Goal: Information Seeking & Learning: Learn about a topic

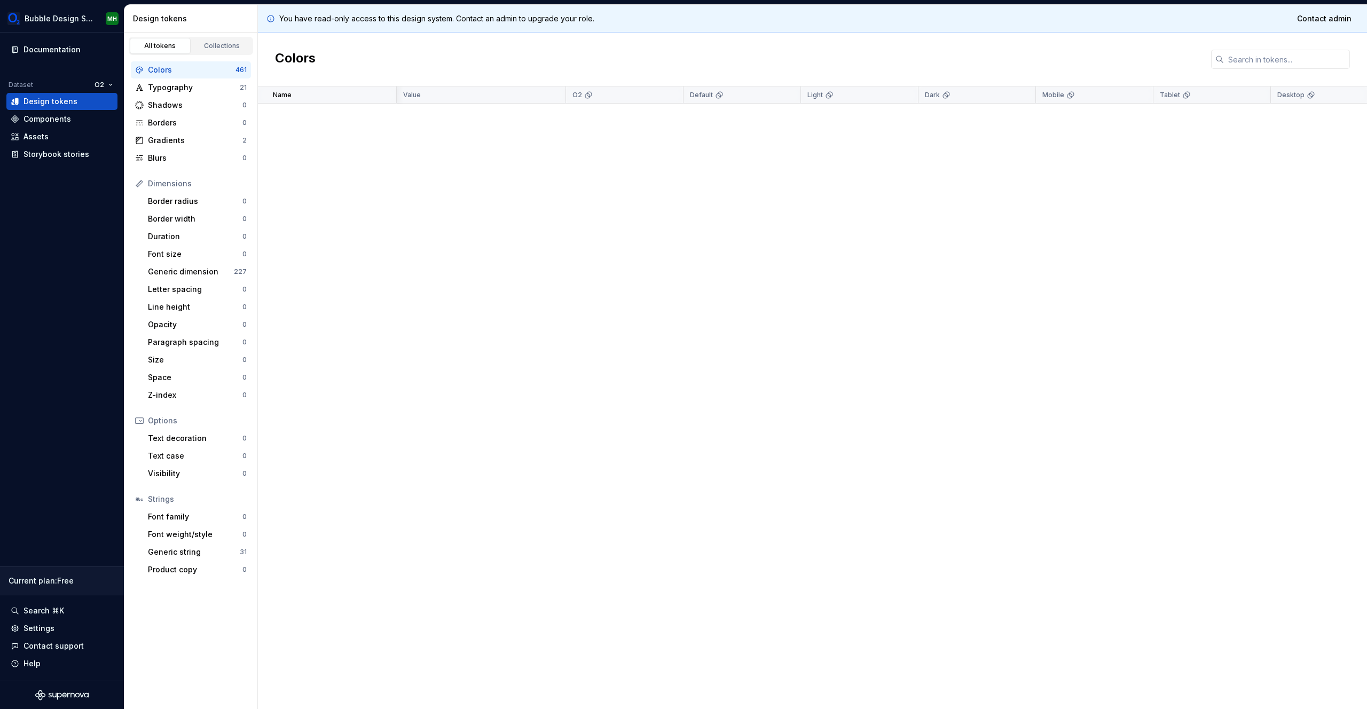
scroll to position [6205, 1]
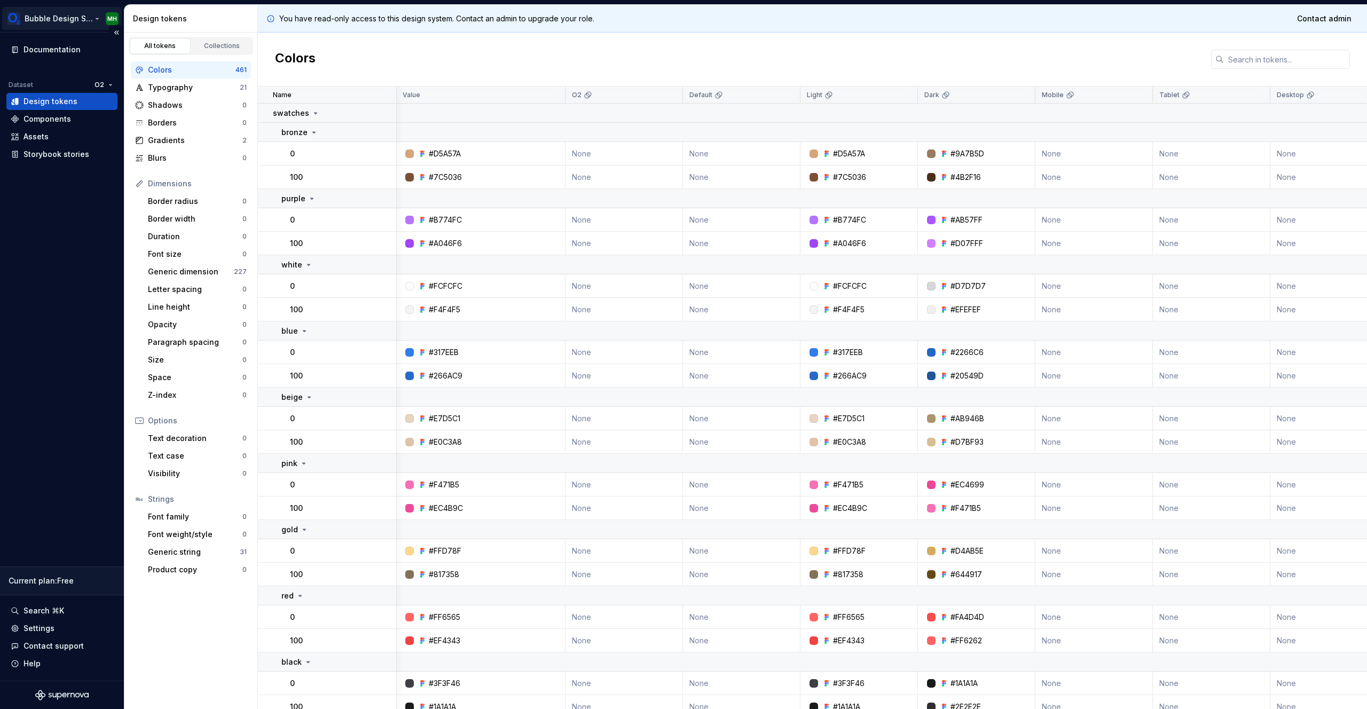
click at [58, 21] on html "Bubble Design System MH Documentation Dataset O2 Design tokens Components Asset…" at bounding box center [683, 354] width 1367 height 709
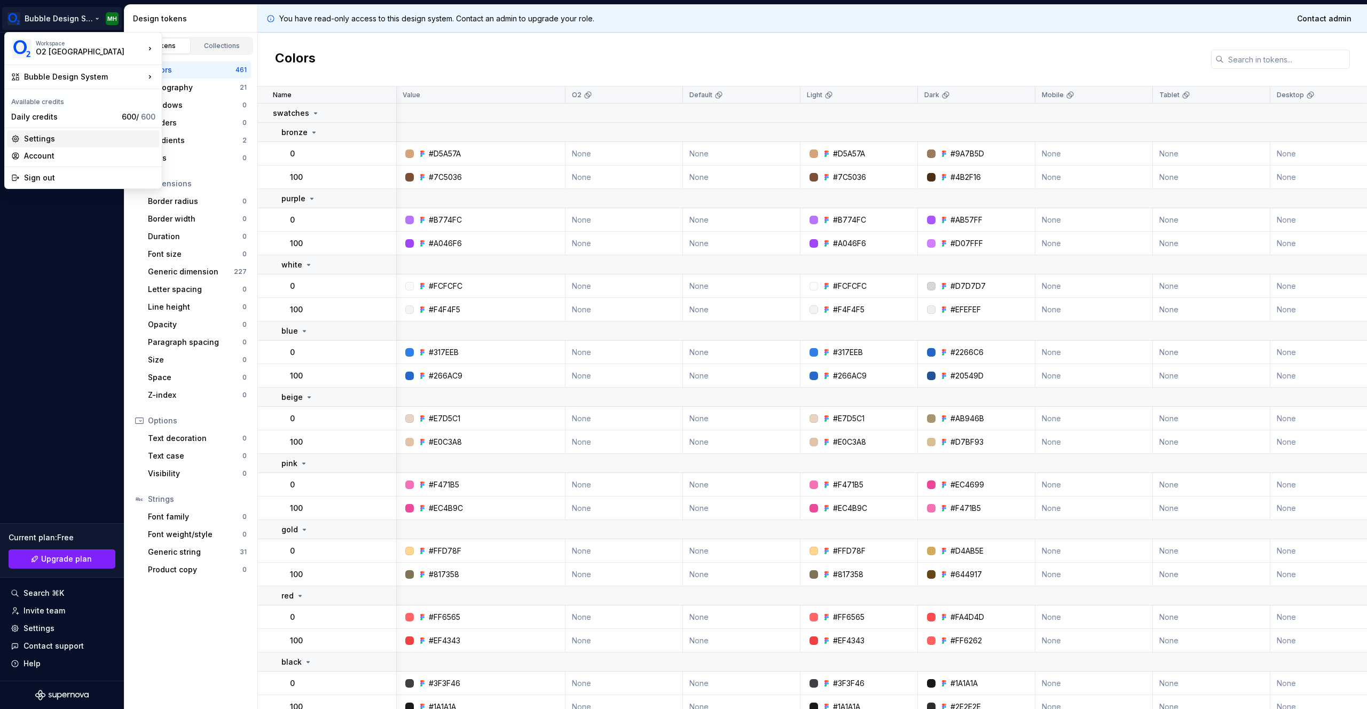
click at [58, 140] on div "Settings" at bounding box center [89, 138] width 131 height 11
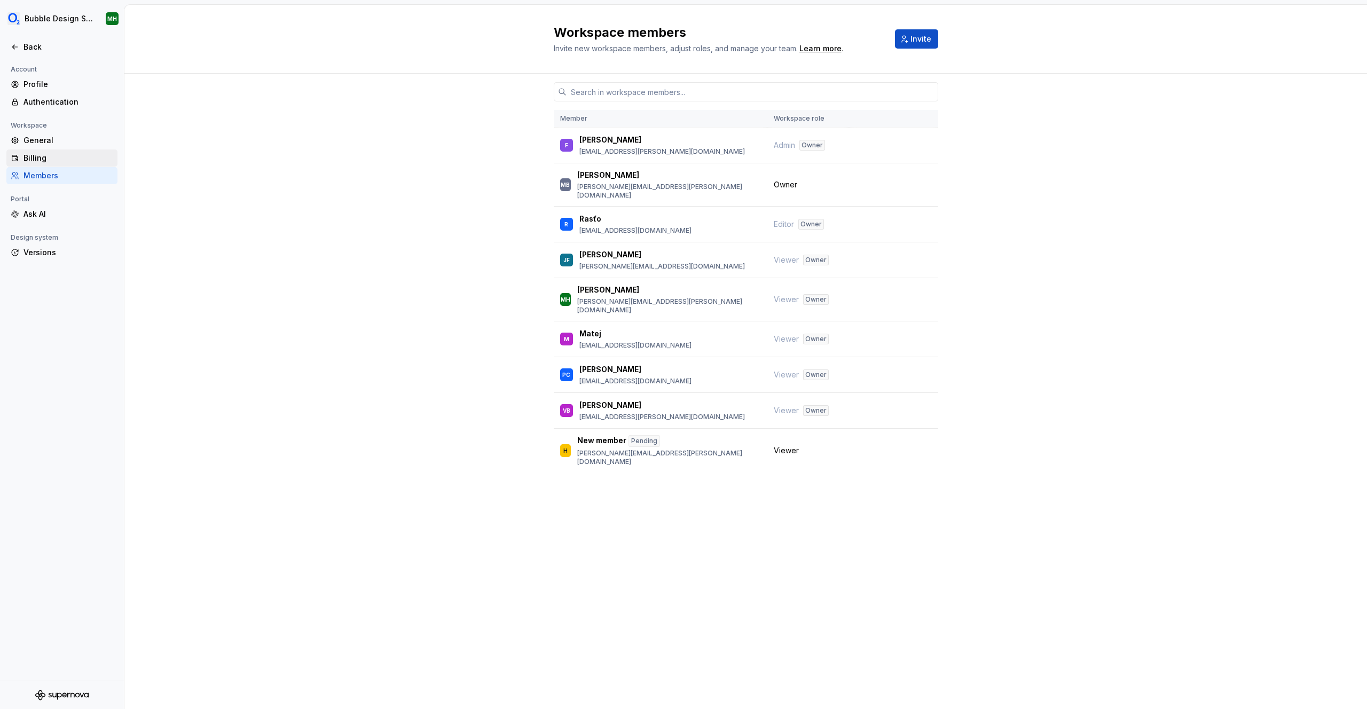
click at [65, 158] on div "Billing" at bounding box center [68, 158] width 90 height 11
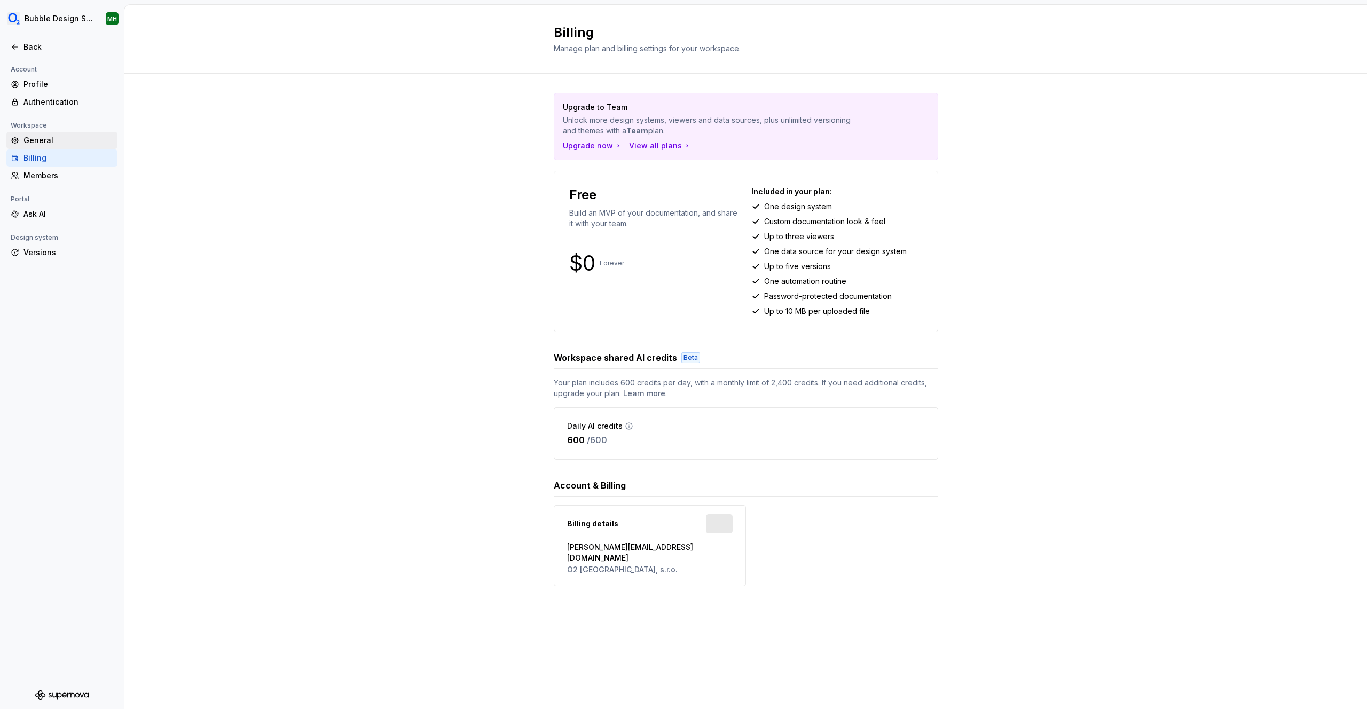
click at [50, 145] on div "General" at bounding box center [68, 140] width 90 height 11
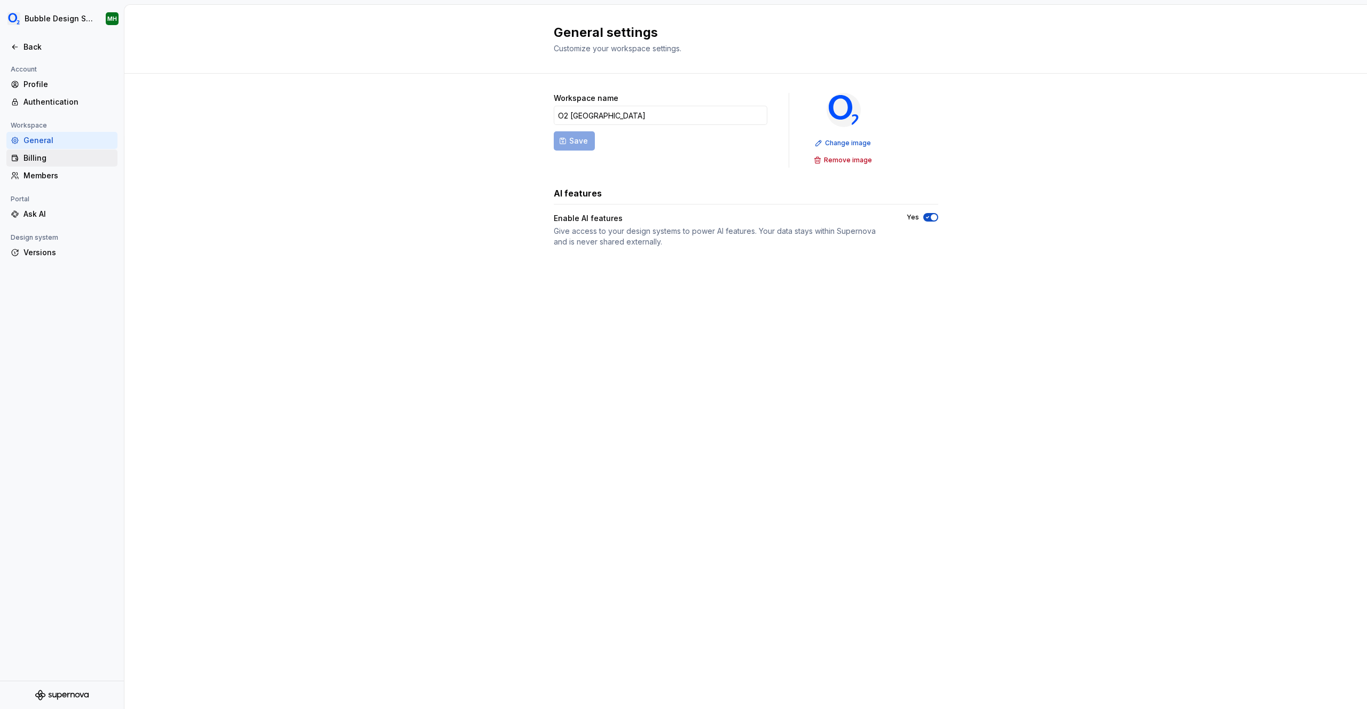
click at [48, 161] on div "Billing" at bounding box center [68, 158] width 90 height 11
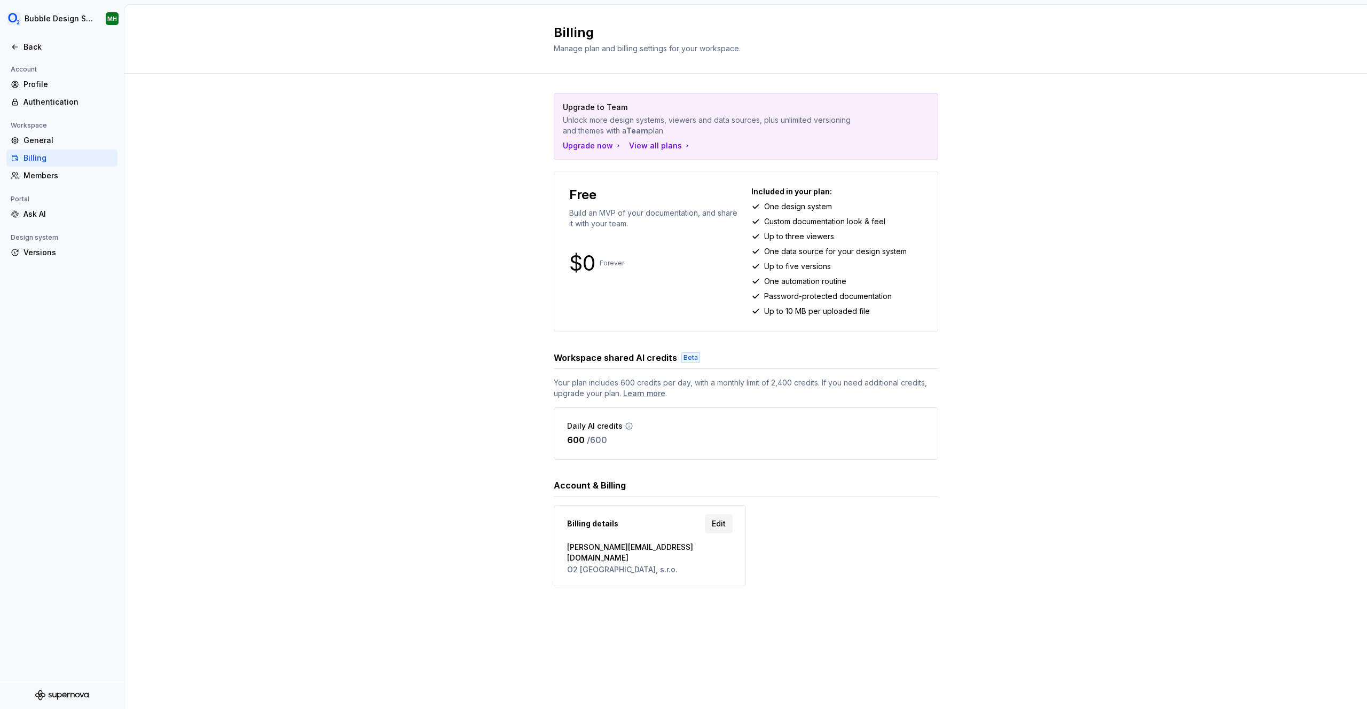
click at [49, 150] on div "Billing" at bounding box center [61, 158] width 111 height 17
click at [50, 105] on div "Authentication" at bounding box center [68, 102] width 90 height 11
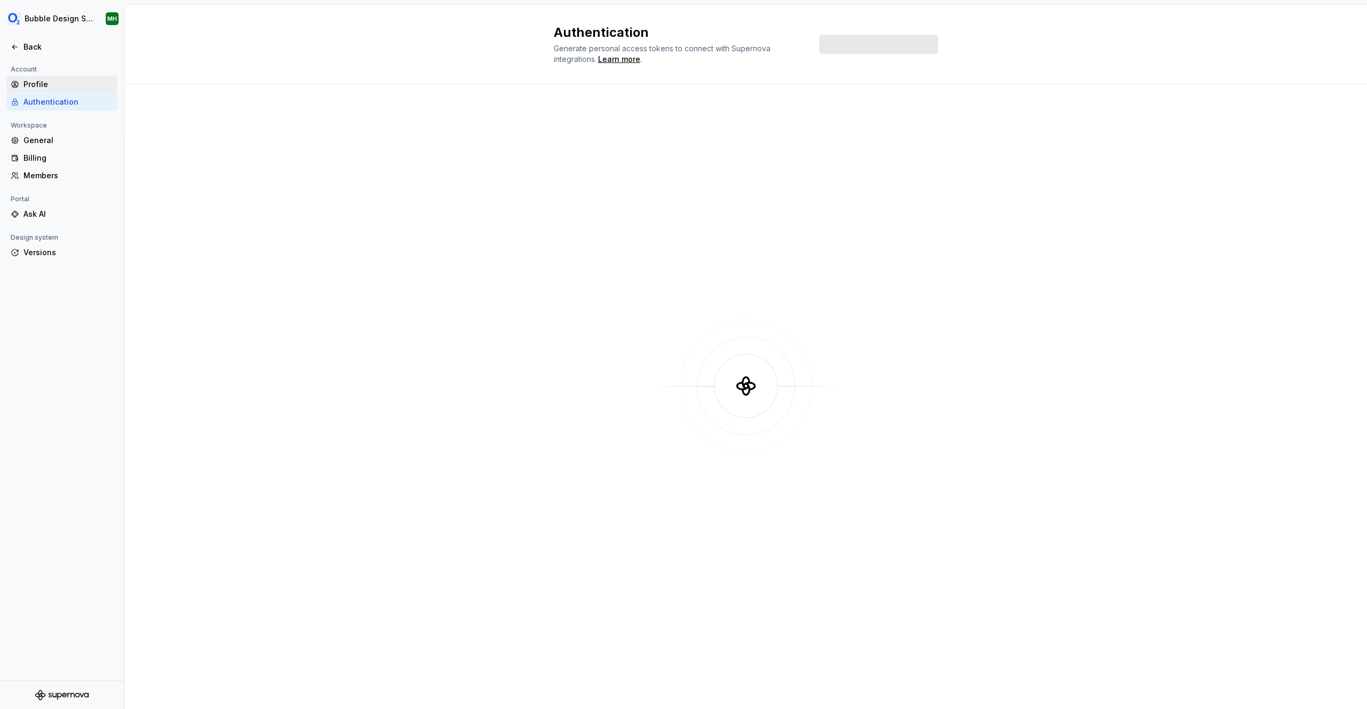
click at [37, 82] on div "Profile" at bounding box center [68, 84] width 90 height 11
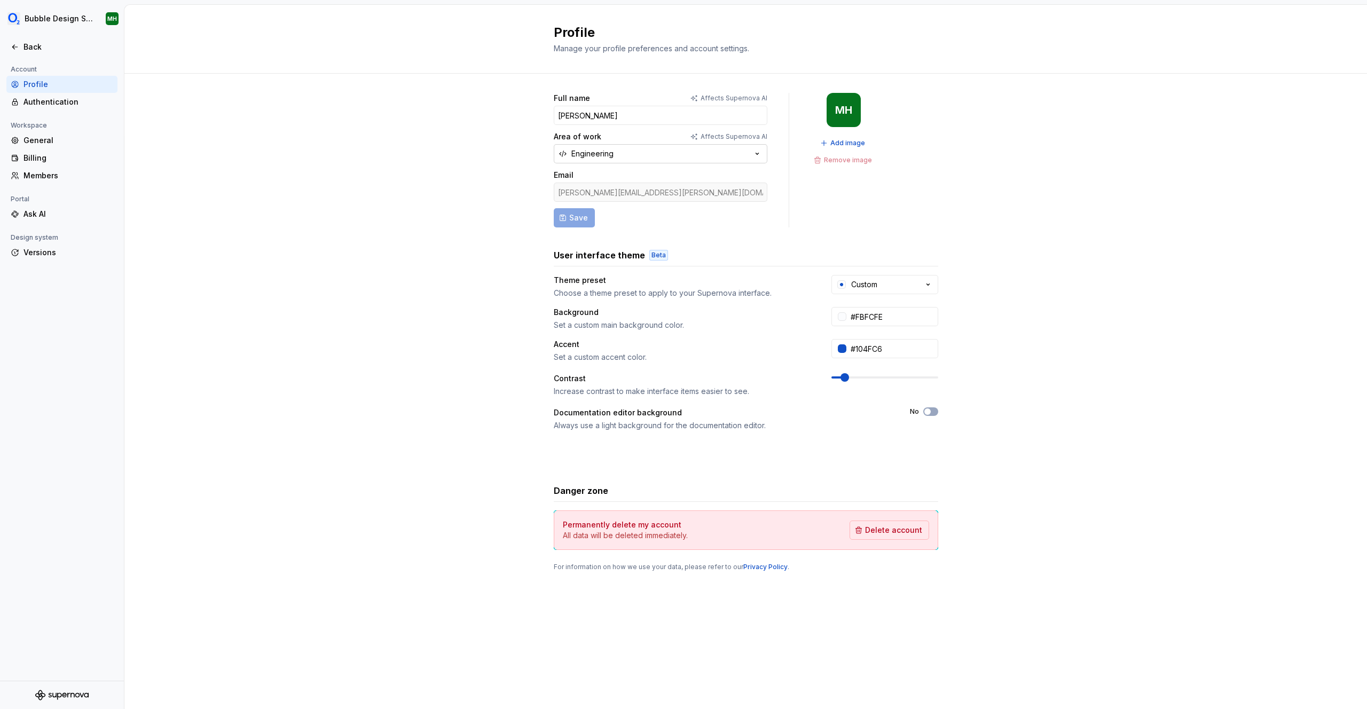
click at [745, 155] on button "Engineering" at bounding box center [661, 153] width 214 height 19
click at [454, 213] on div "Full name Affects Supernova AI [PERSON_NAME] Area of work Affects Supernova AI …" at bounding box center [745, 343] width 1243 height 538
click at [59, 47] on div "Back" at bounding box center [68, 47] width 90 height 11
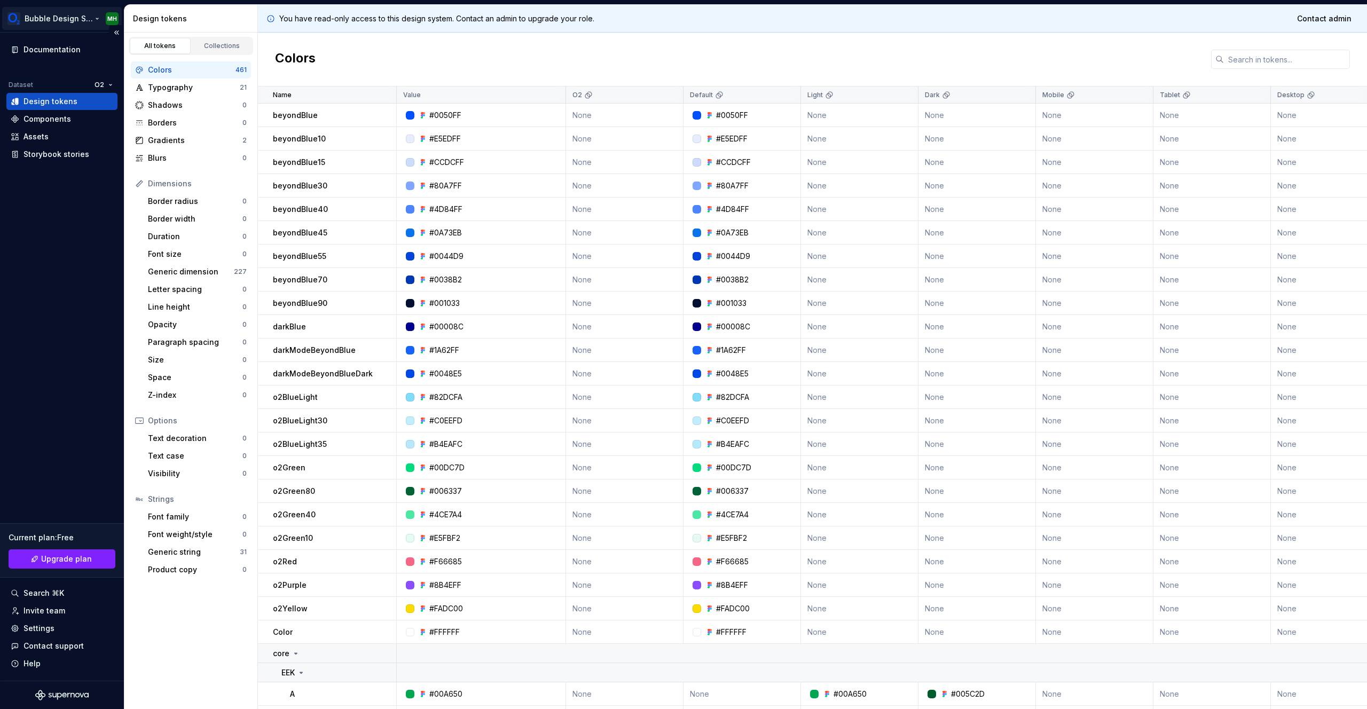
click at [82, 18] on html "Bubble Design System MH Documentation Dataset O2 Design tokens Components Asset…" at bounding box center [683, 354] width 1367 height 709
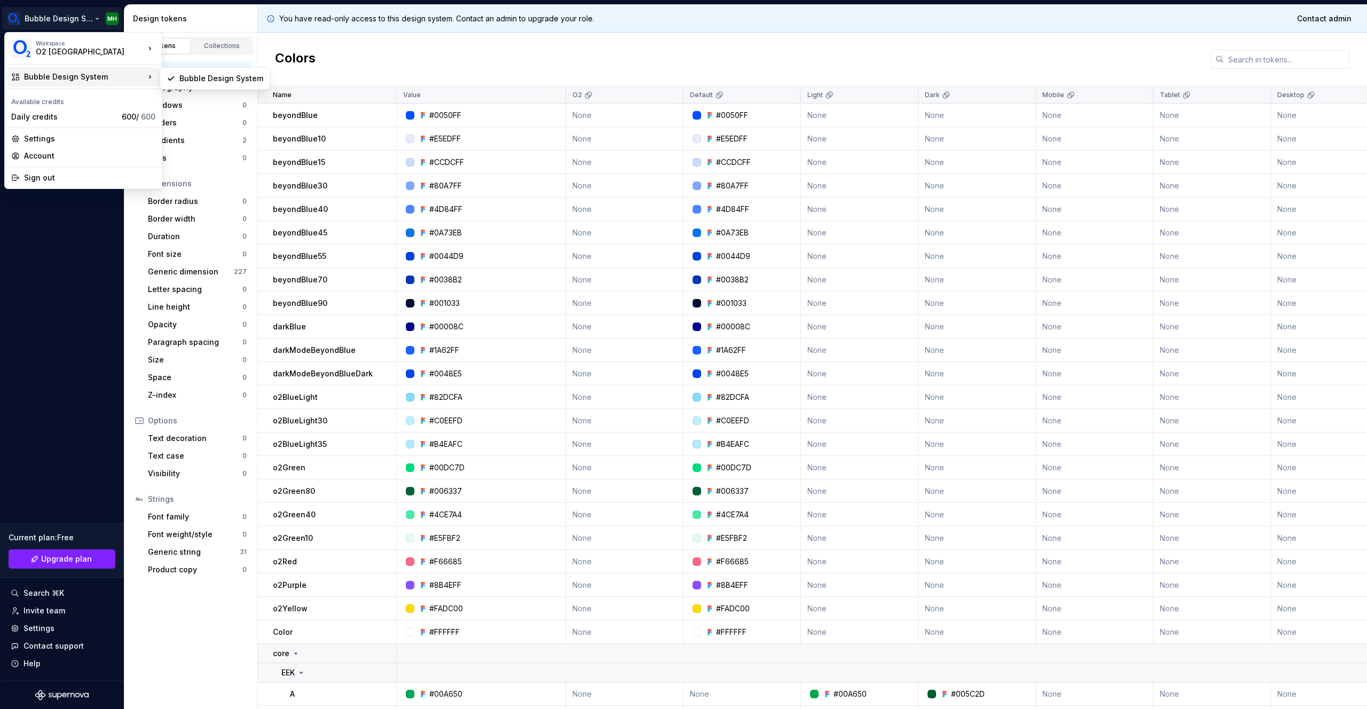
click at [423, 62] on html "Bubble Design System MH Documentation Dataset O2 Design tokens Components Asset…" at bounding box center [683, 354] width 1367 height 709
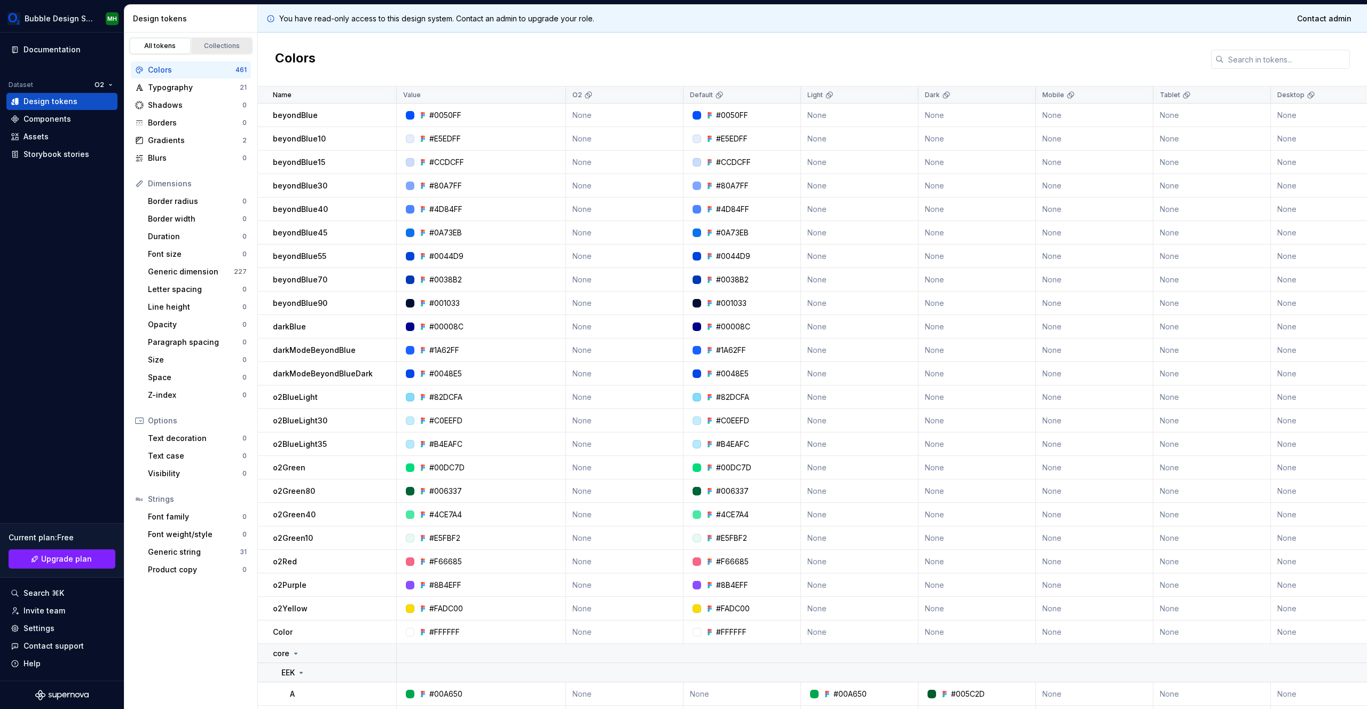
click at [223, 48] on div "Collections" at bounding box center [221, 46] width 53 height 9
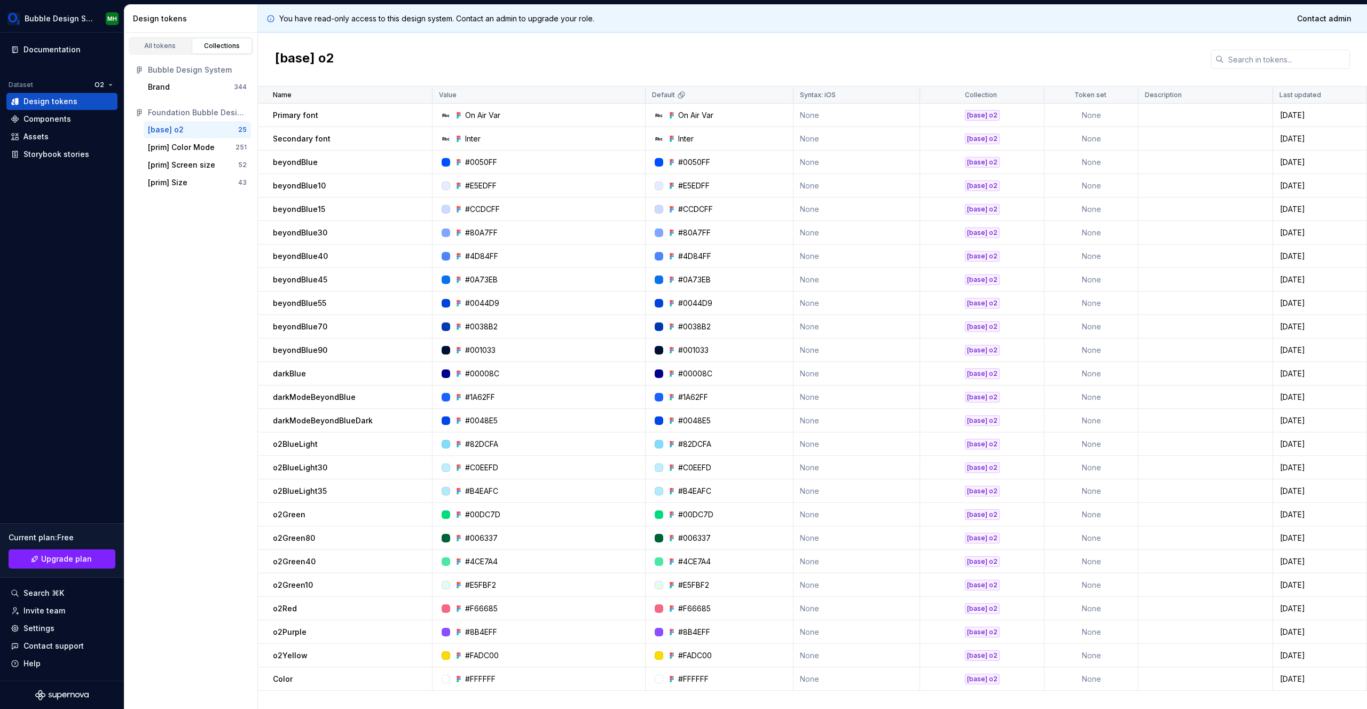
click at [191, 72] on div "Bubble Design System" at bounding box center [197, 70] width 99 height 11
click at [156, 91] on div "Brand" at bounding box center [159, 87] width 22 height 11
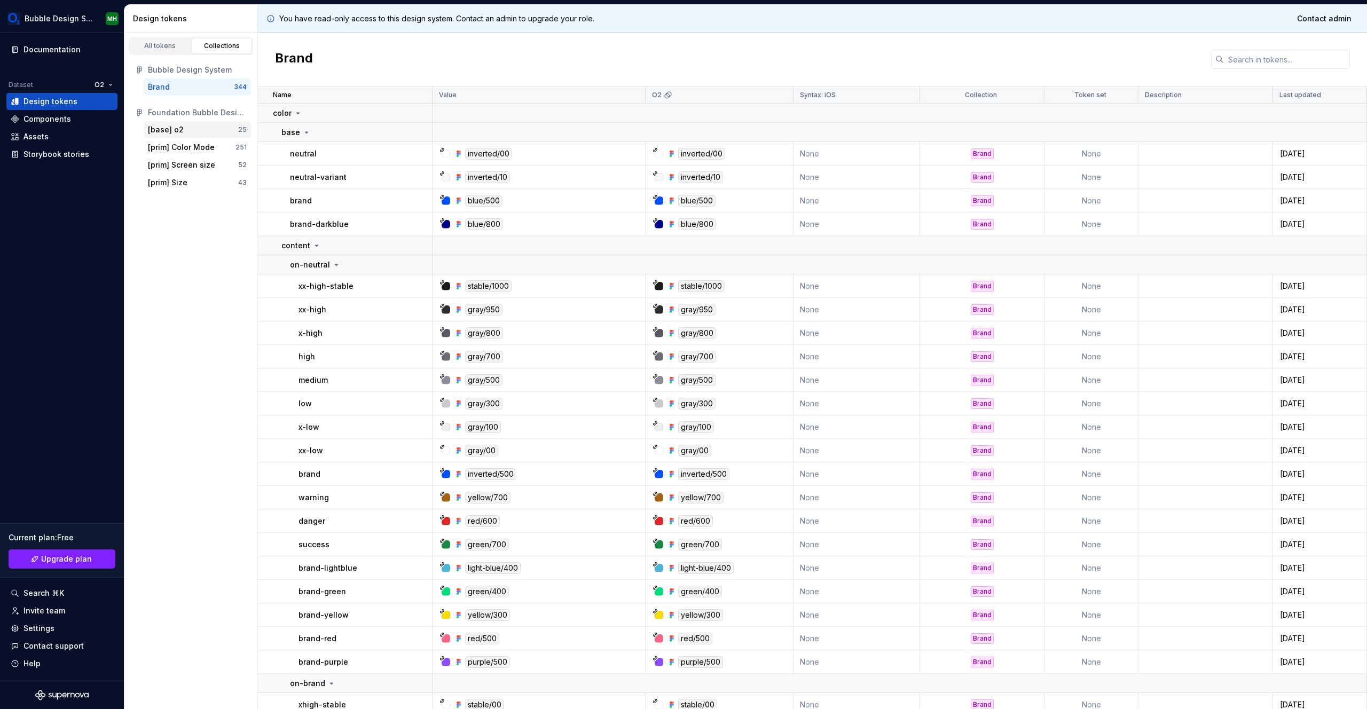
click at [171, 127] on div "[base] o2" at bounding box center [166, 129] width 36 height 11
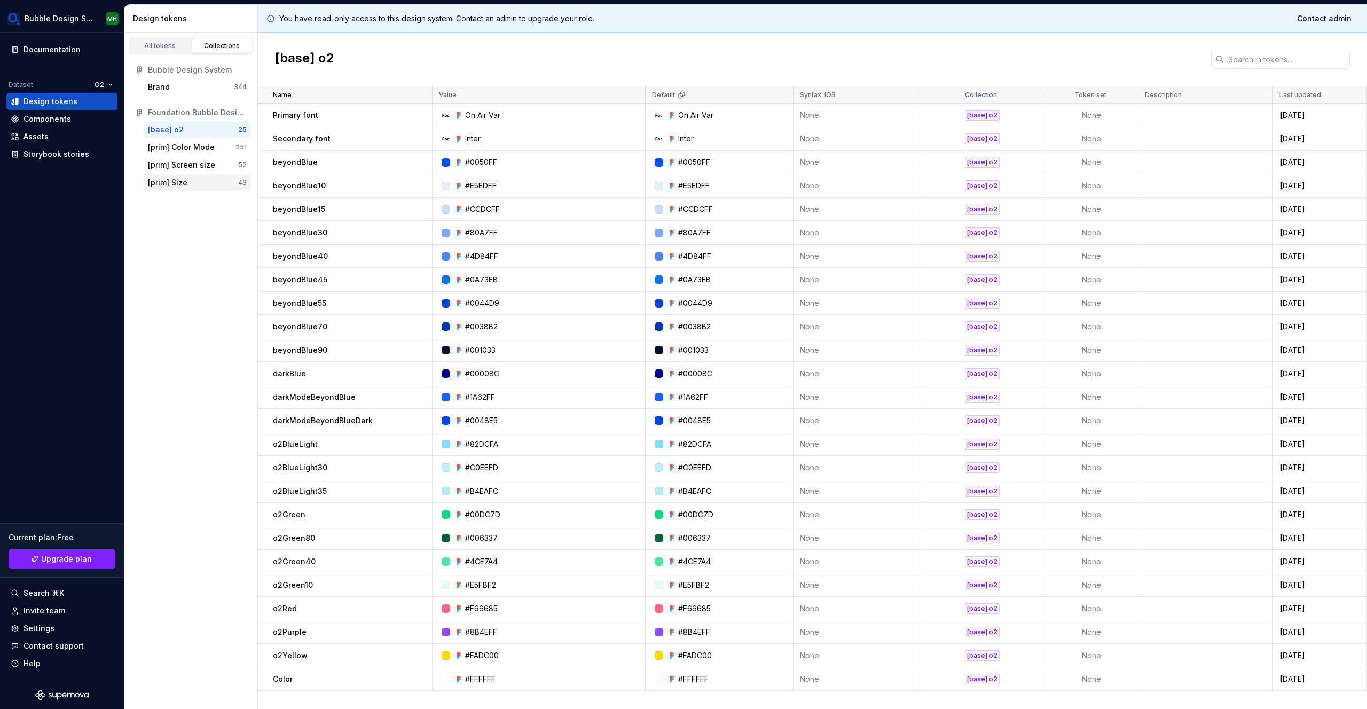
click at [185, 181] on div "[prim] Size" at bounding box center [168, 182] width 40 height 11
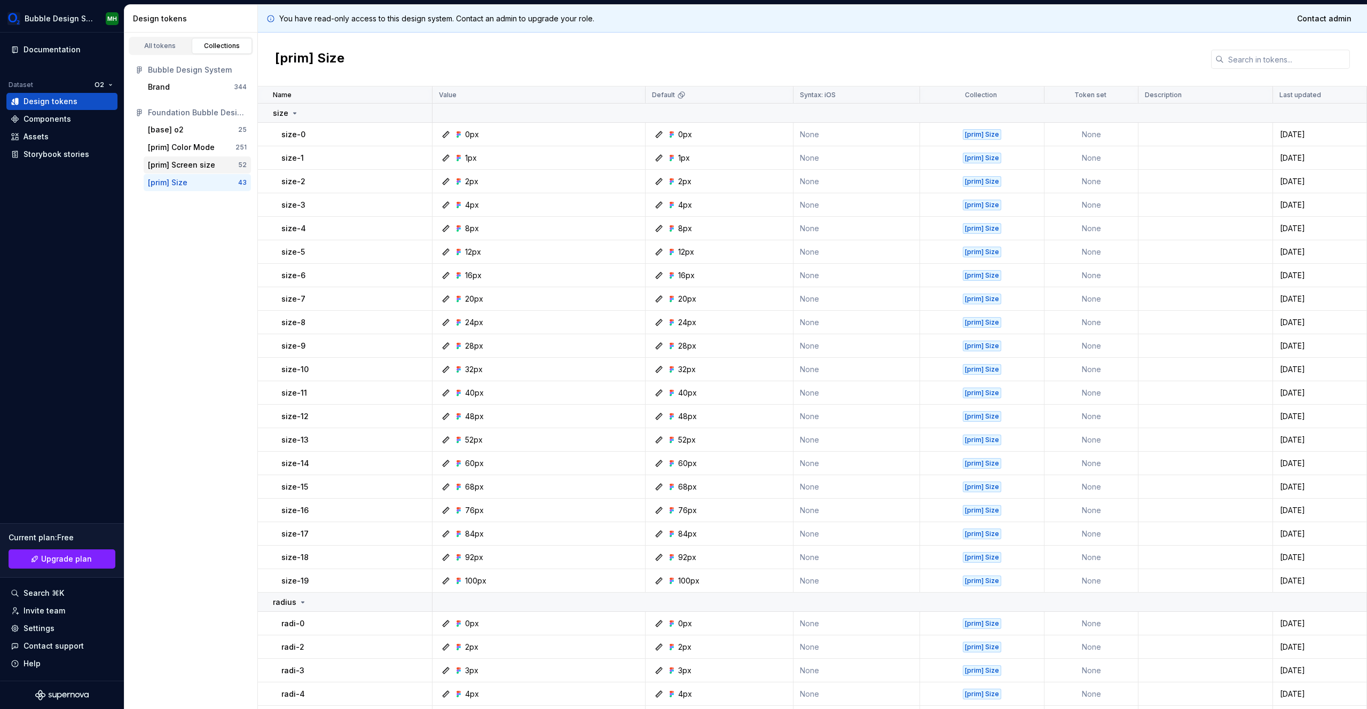
click at [185, 163] on div "[prim] Screen size" at bounding box center [181, 165] width 67 height 11
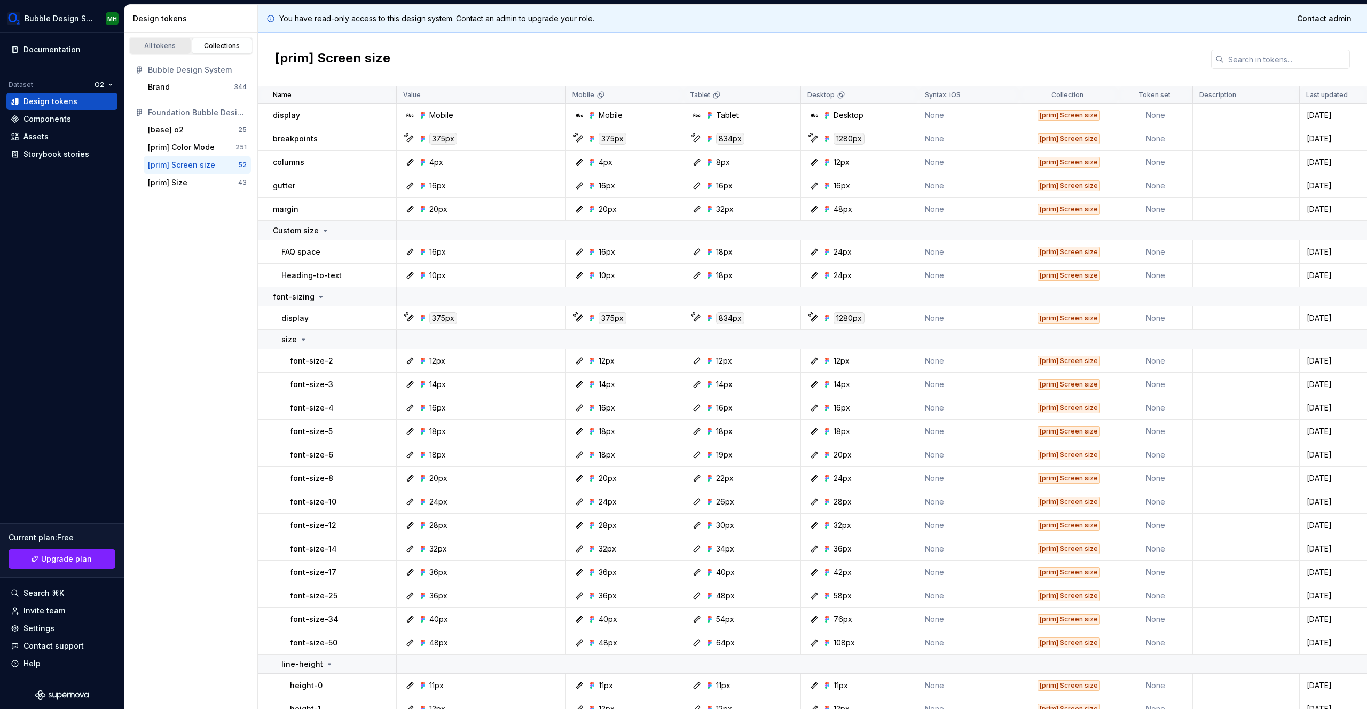
click at [168, 43] on div "All tokens" at bounding box center [159, 46] width 53 height 9
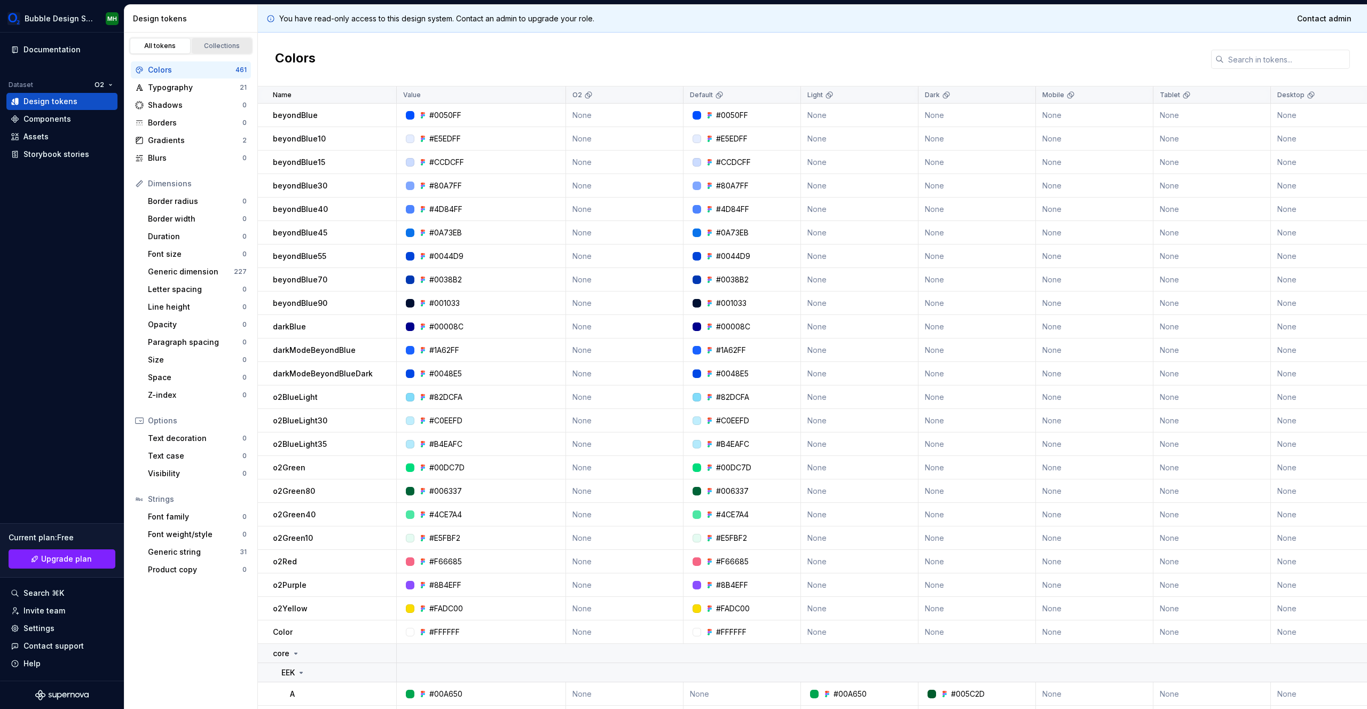
click at [233, 42] on div "Collections" at bounding box center [221, 46] width 53 height 9
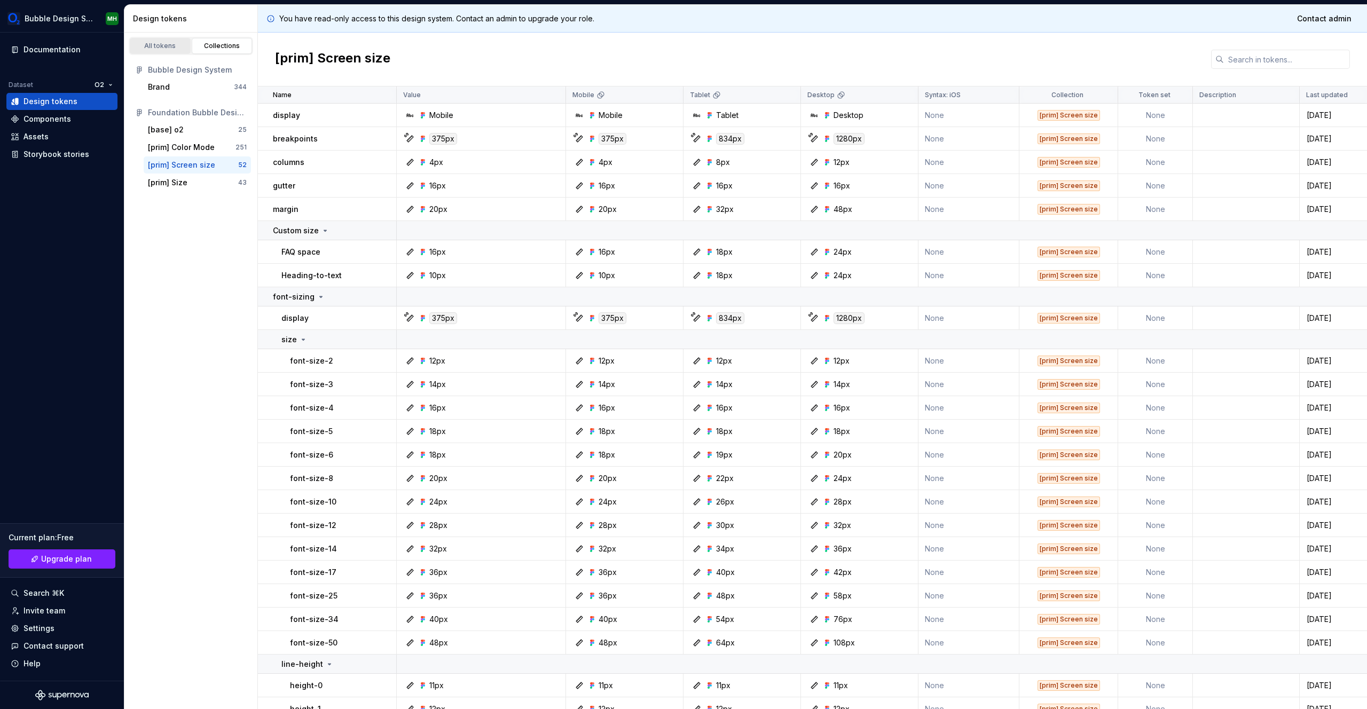
click at [168, 44] on div "All tokens" at bounding box center [159, 46] width 53 height 9
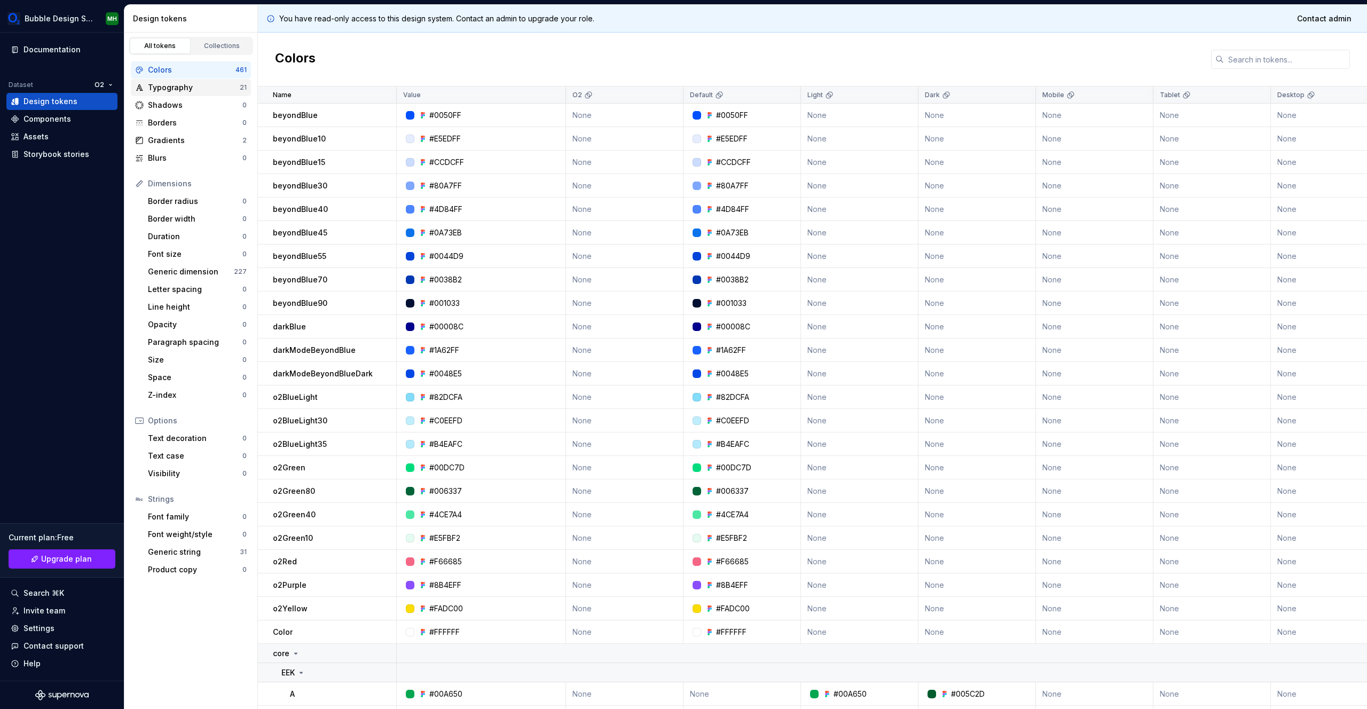
click at [176, 87] on div "Typography" at bounding box center [194, 87] width 92 height 11
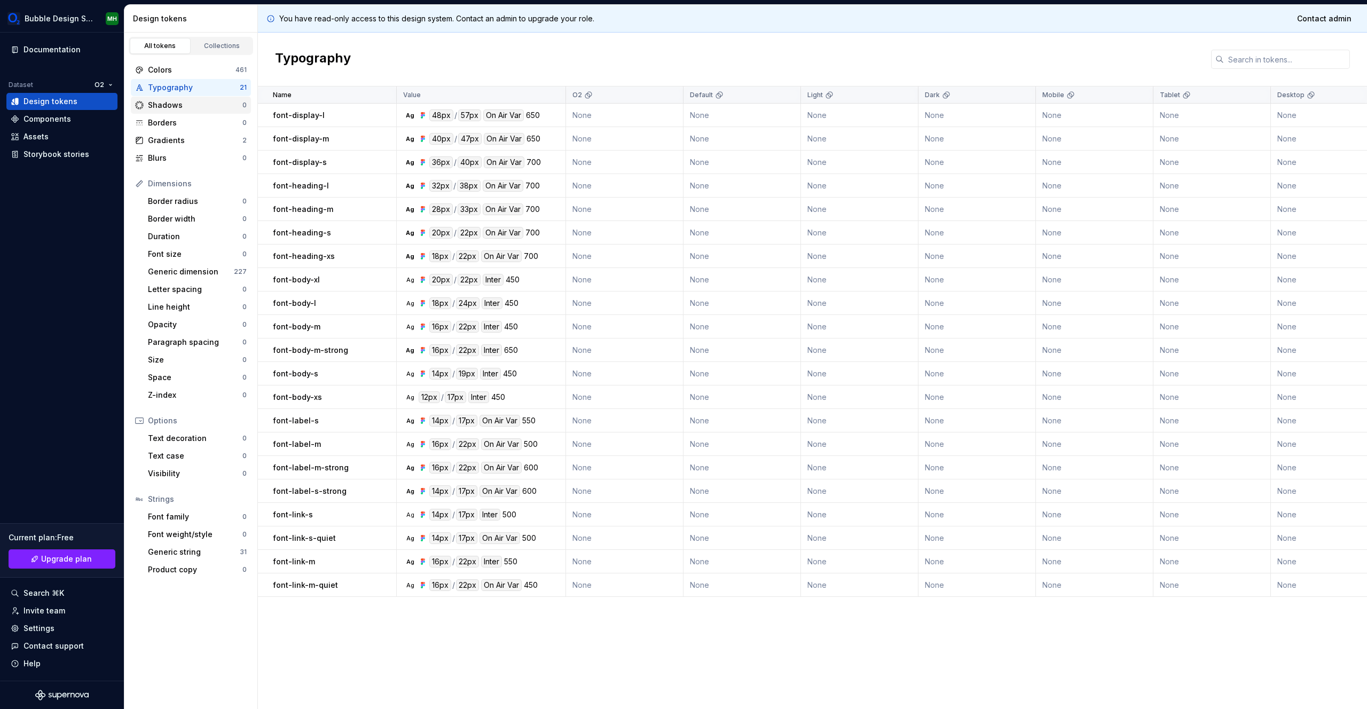
click at [176, 106] on div "Shadows" at bounding box center [195, 105] width 95 height 11
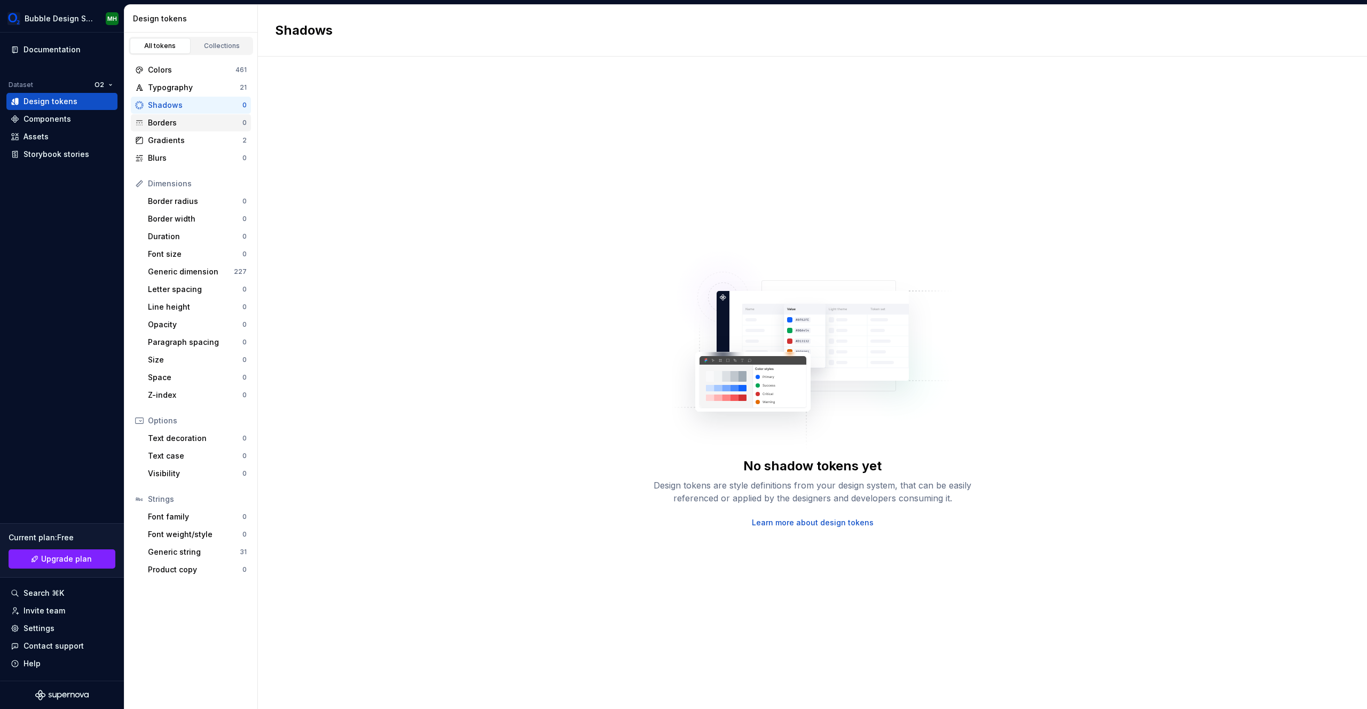
click at [176, 119] on div "Borders" at bounding box center [195, 122] width 95 height 11
click at [171, 148] on div "Gradients 2" at bounding box center [191, 140] width 120 height 17
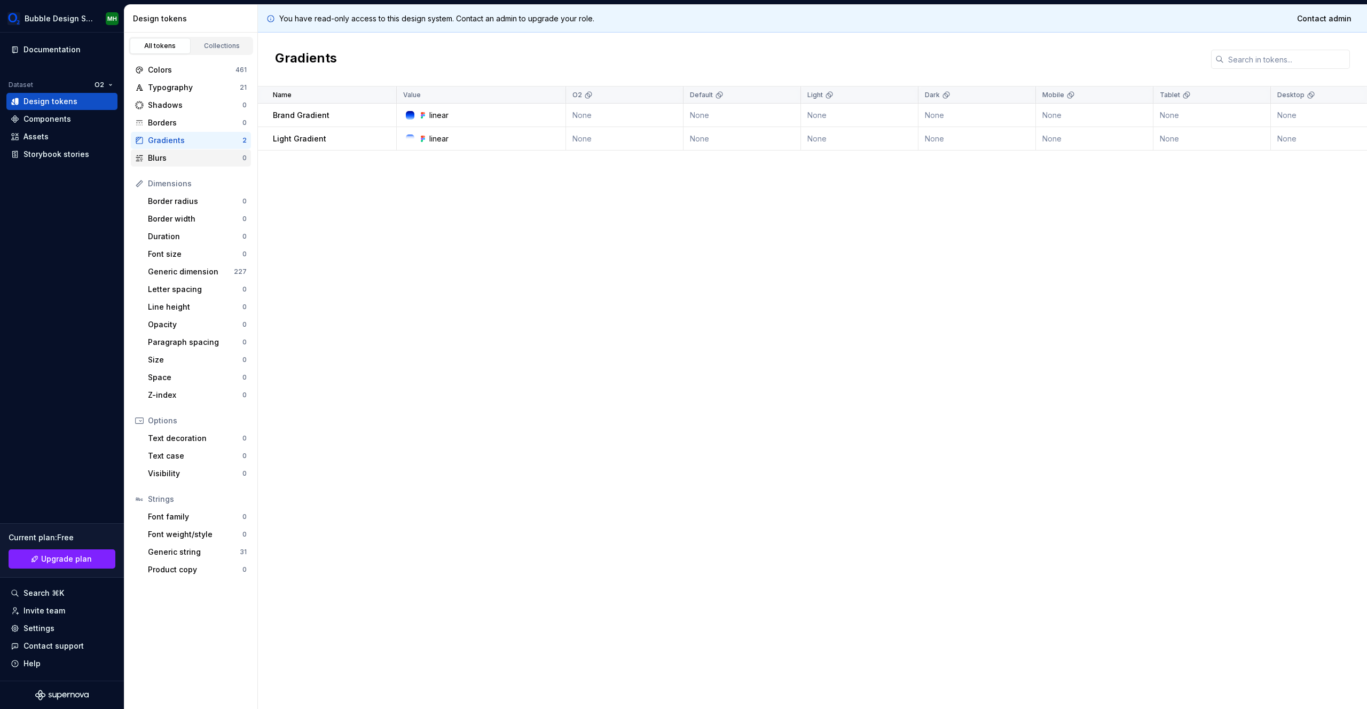
click at [168, 158] on div "Blurs" at bounding box center [195, 158] width 95 height 11
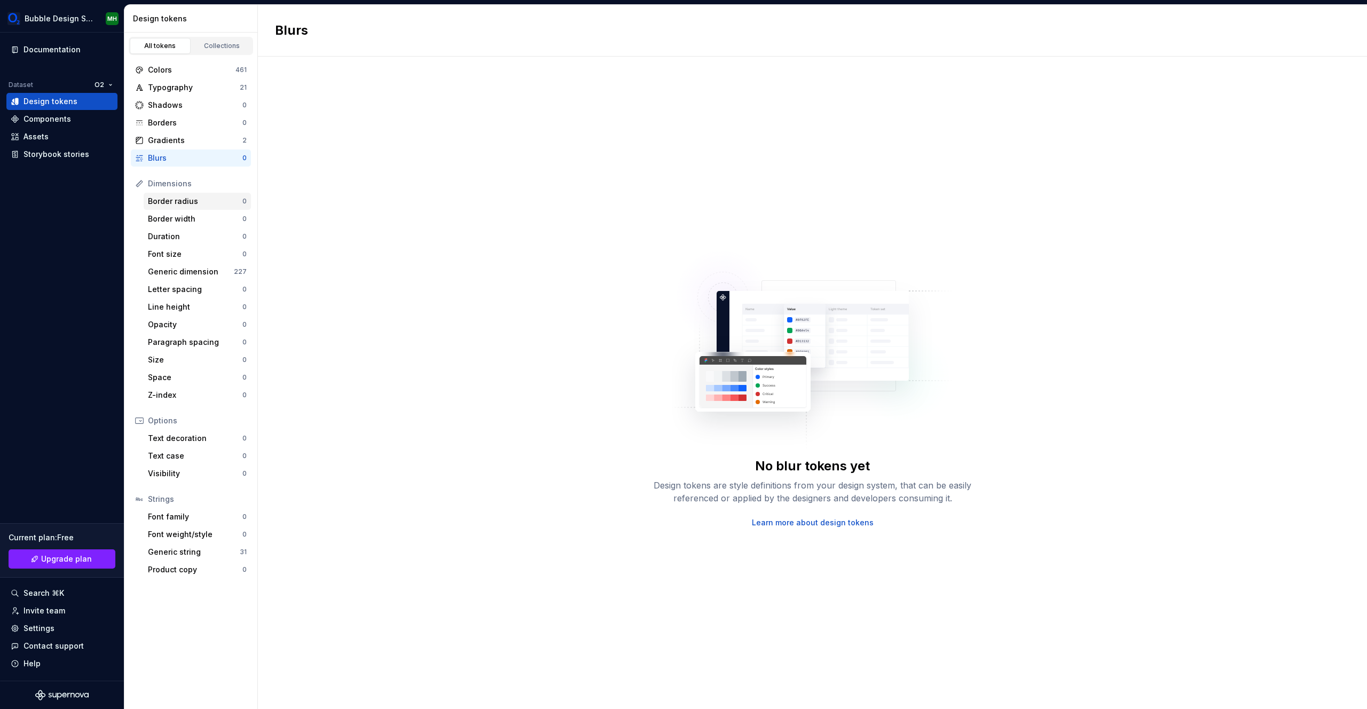
click at [183, 197] on div "Border radius" at bounding box center [195, 201] width 95 height 11
click at [186, 219] on div "Border width" at bounding box center [195, 219] width 95 height 11
click at [182, 244] on div "Duration 0" at bounding box center [197, 236] width 107 height 17
click at [183, 255] on div "Font size" at bounding box center [195, 254] width 95 height 11
click at [184, 274] on div "Generic dimension" at bounding box center [191, 271] width 86 height 11
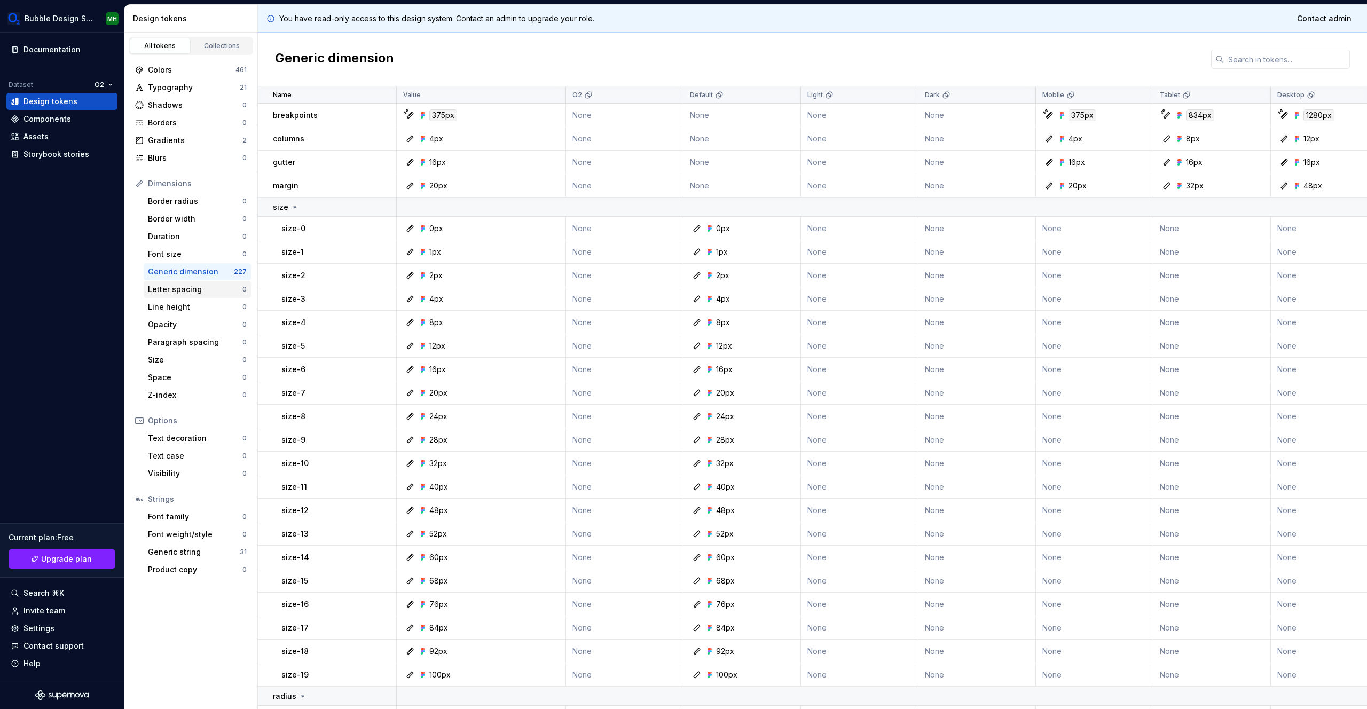
click at [182, 294] on div "Letter spacing" at bounding box center [195, 289] width 95 height 11
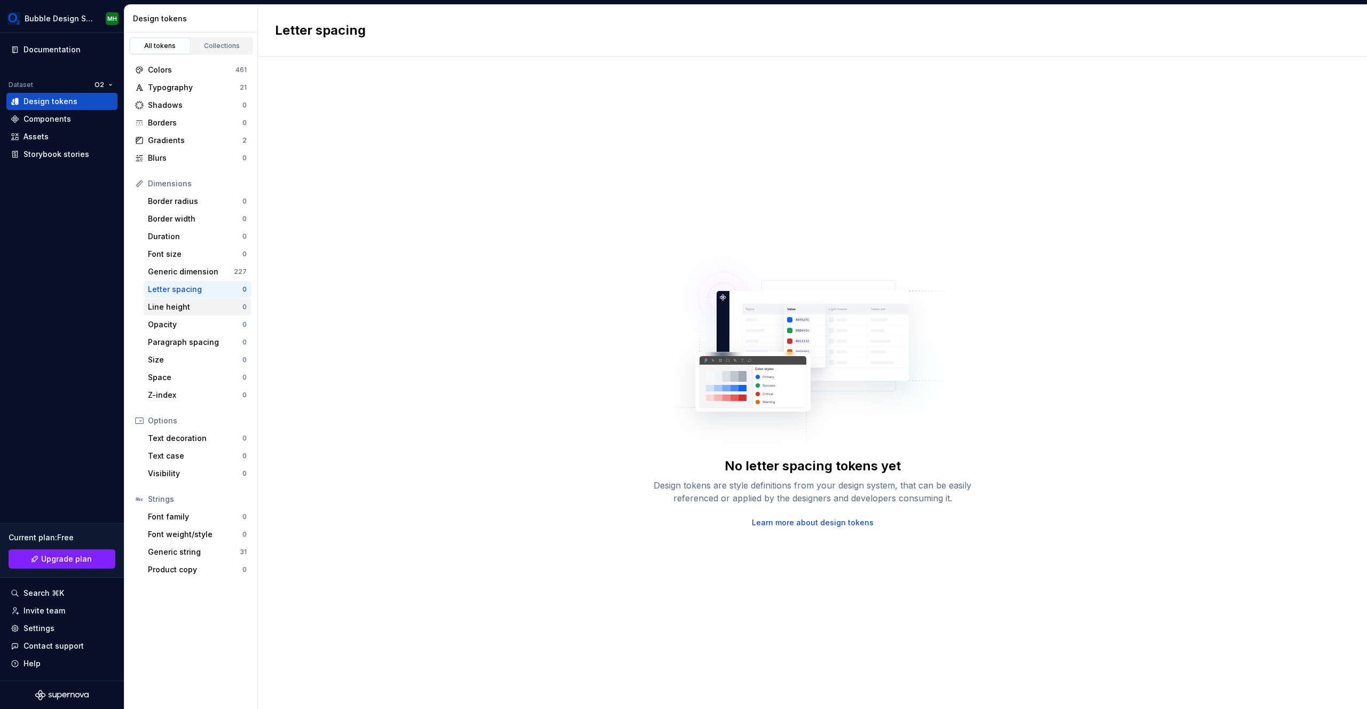
click at [182, 311] on div "Line height" at bounding box center [195, 307] width 95 height 11
click at [214, 550] on div "Generic string" at bounding box center [194, 552] width 92 height 11
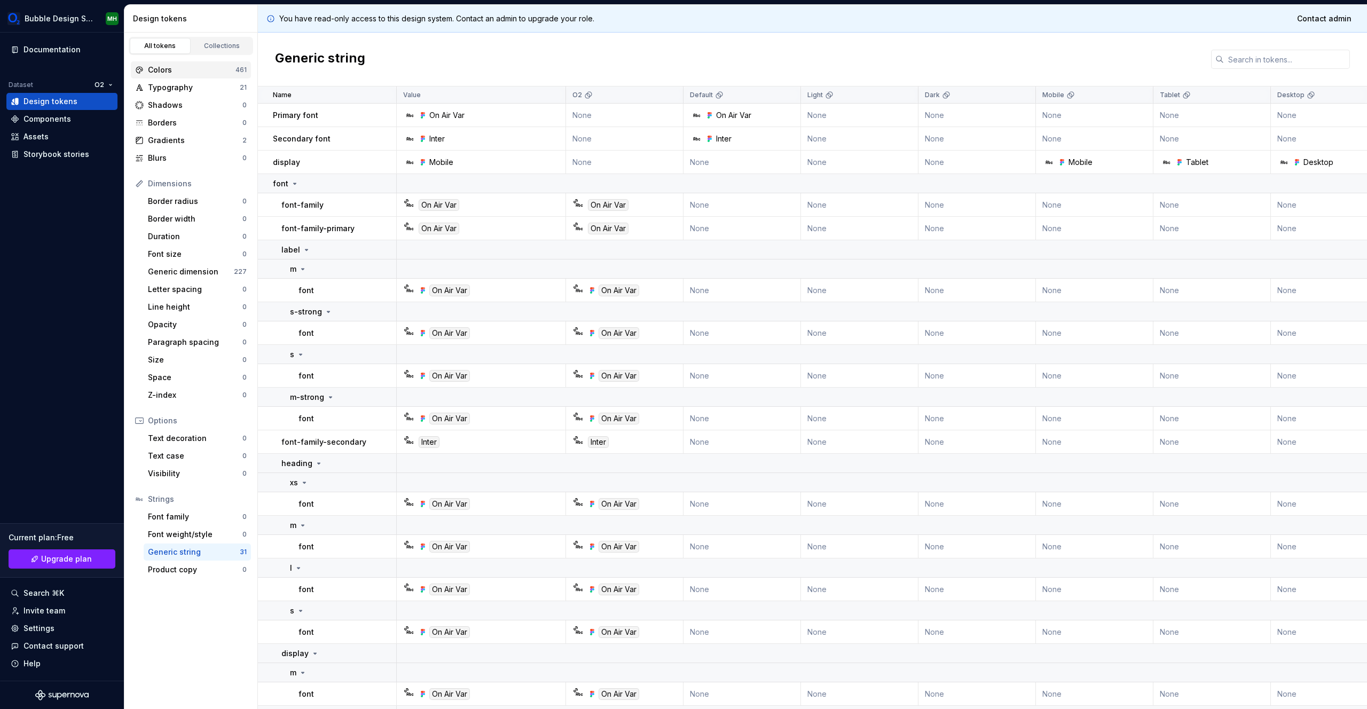
click at [179, 73] on div "Colors" at bounding box center [192, 70] width 88 height 11
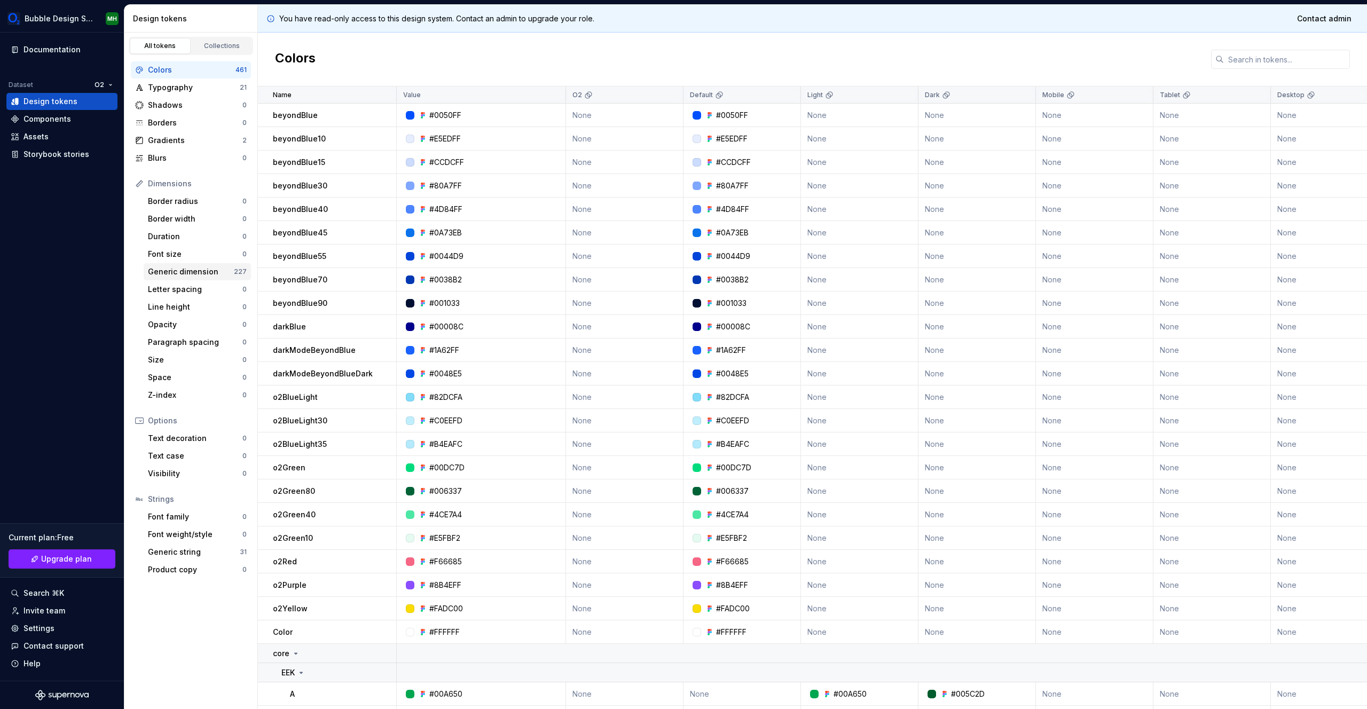
click at [198, 266] on div "Generic dimension" at bounding box center [191, 271] width 86 height 11
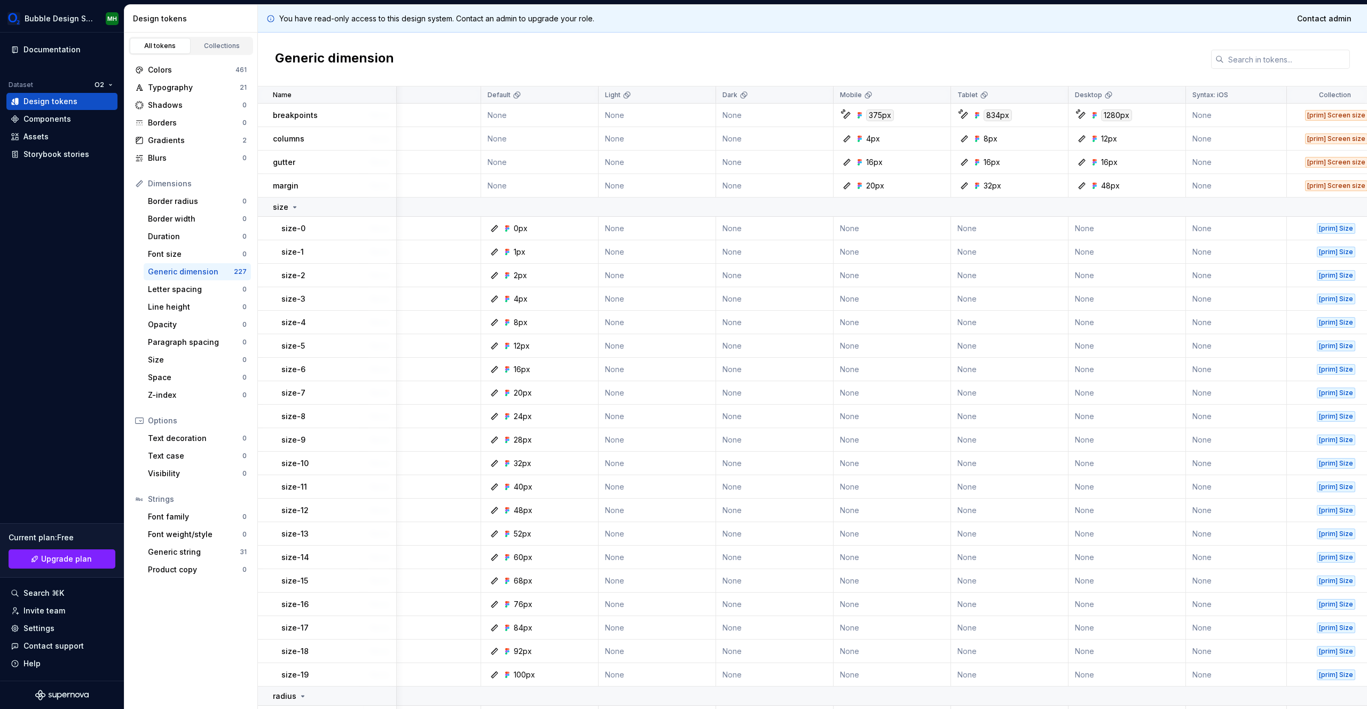
scroll to position [0, 343]
